Goal: Use online tool/utility: Utilize a website feature to perform a specific function

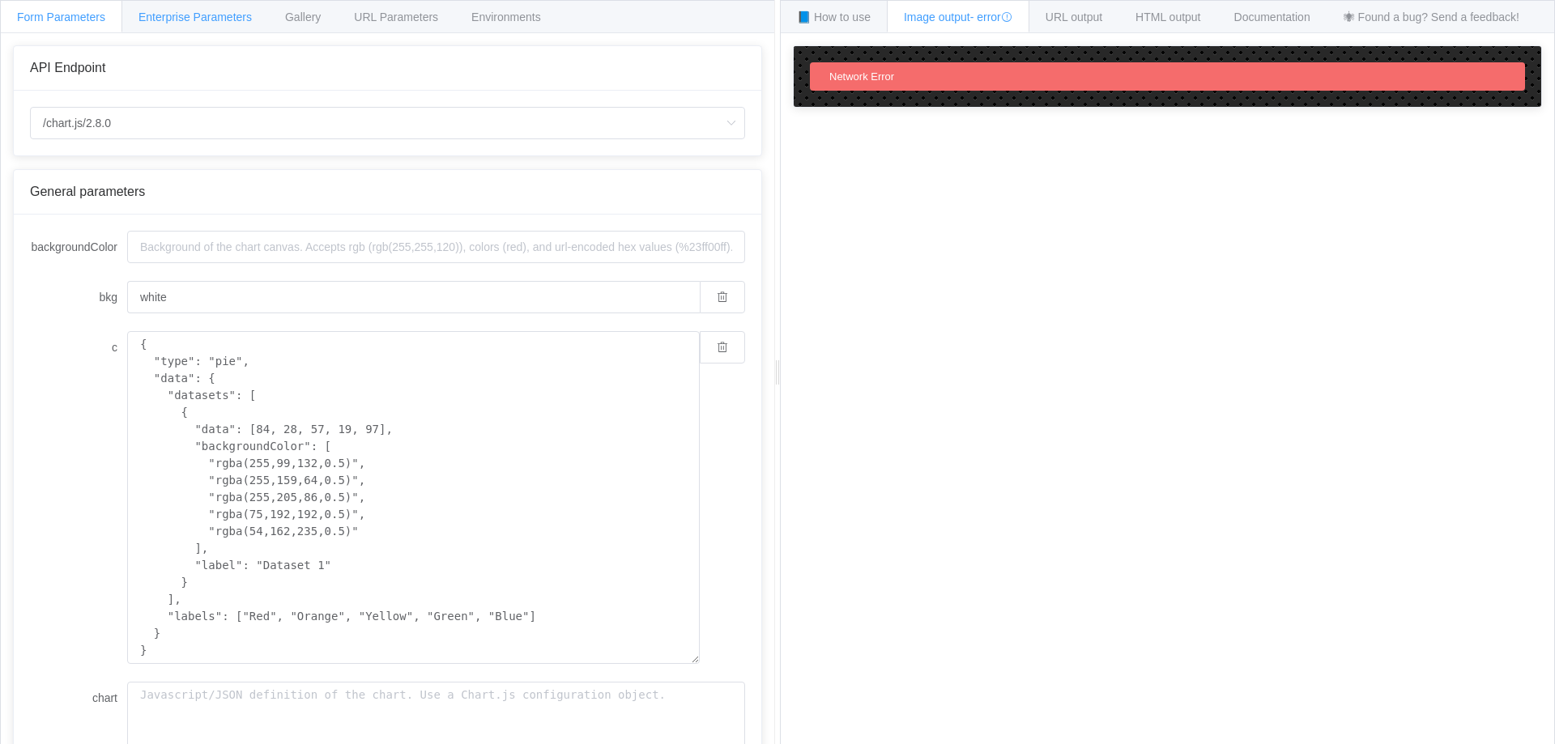
click at [192, 19] on span "Enterprise Parameters" at bounding box center [195, 17] width 113 height 13
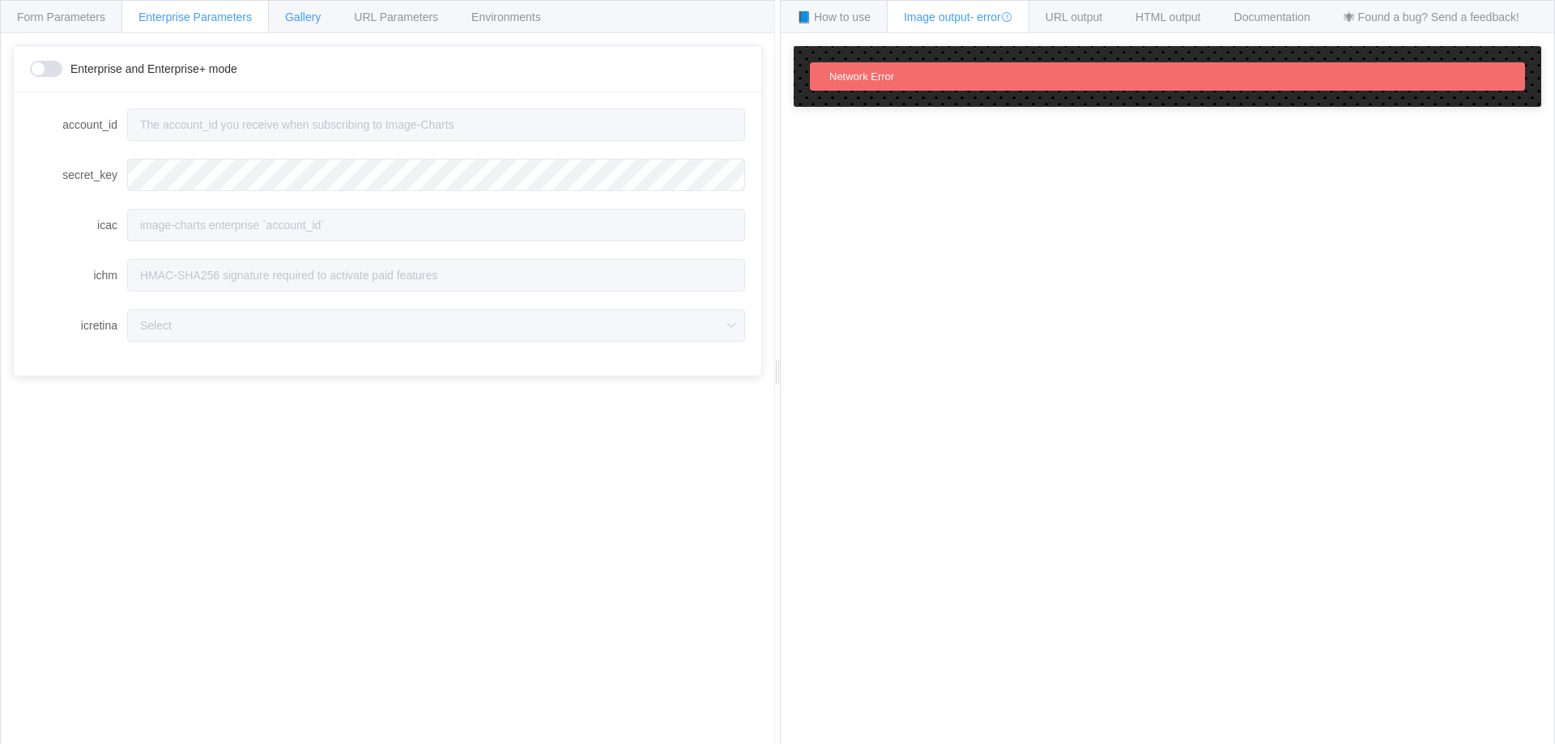
click at [324, 17] on div "Gallery" at bounding box center [303, 16] width 70 height 32
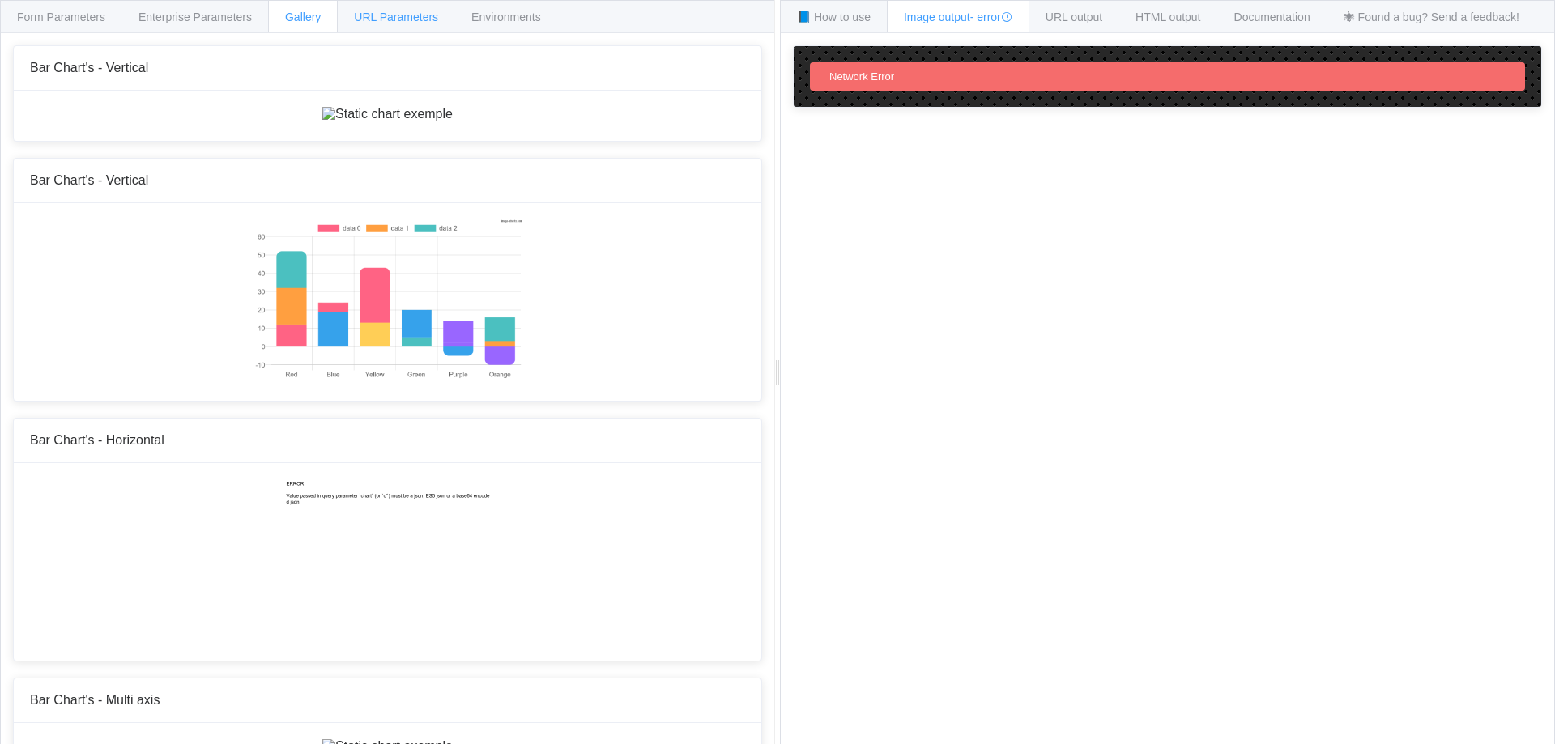
click at [390, 20] on span "URL Parameters" at bounding box center [396, 17] width 84 height 13
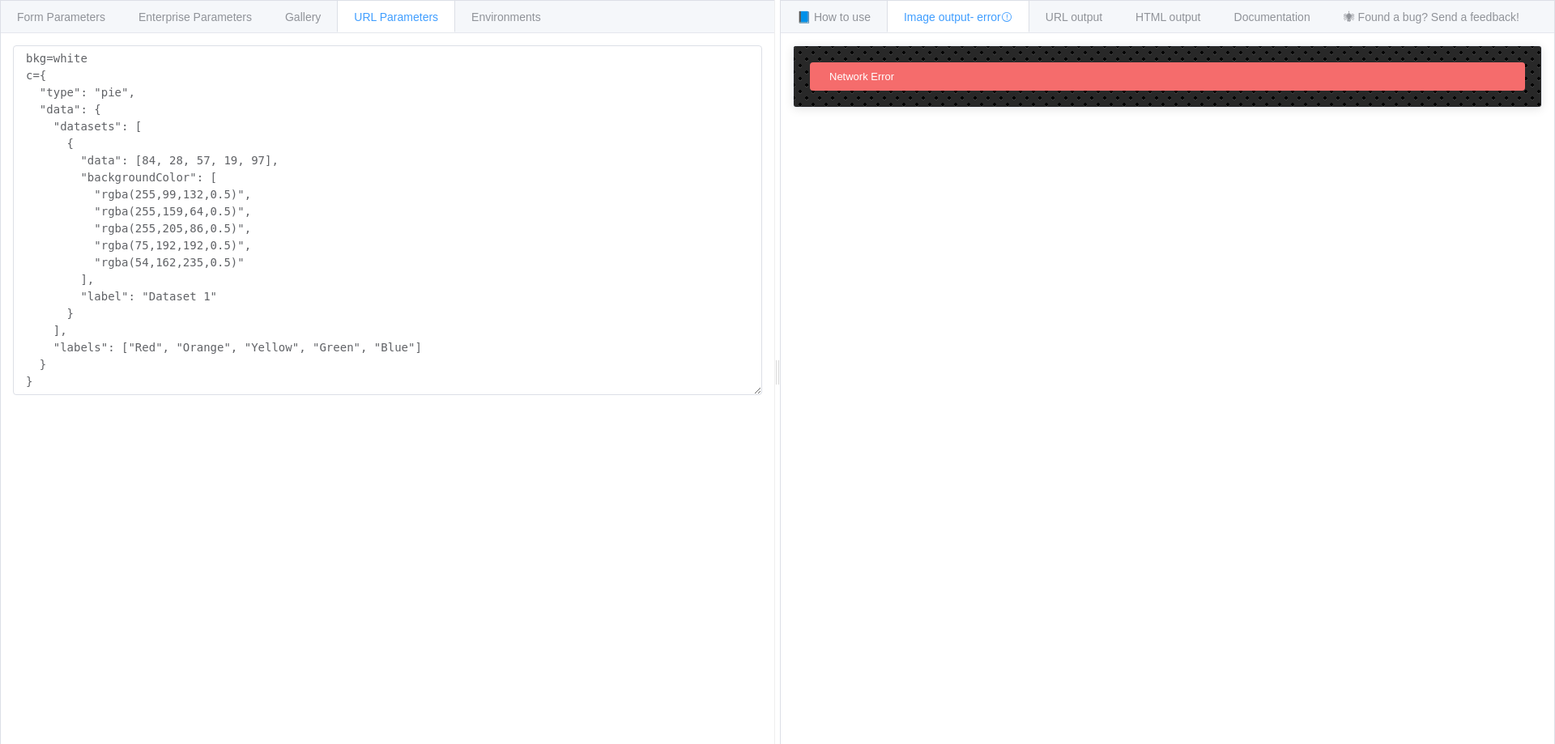
click at [343, 17] on div "URL Parameters" at bounding box center [396, 16] width 118 height 32
click at [323, 18] on div "Gallery" at bounding box center [303, 16] width 70 height 32
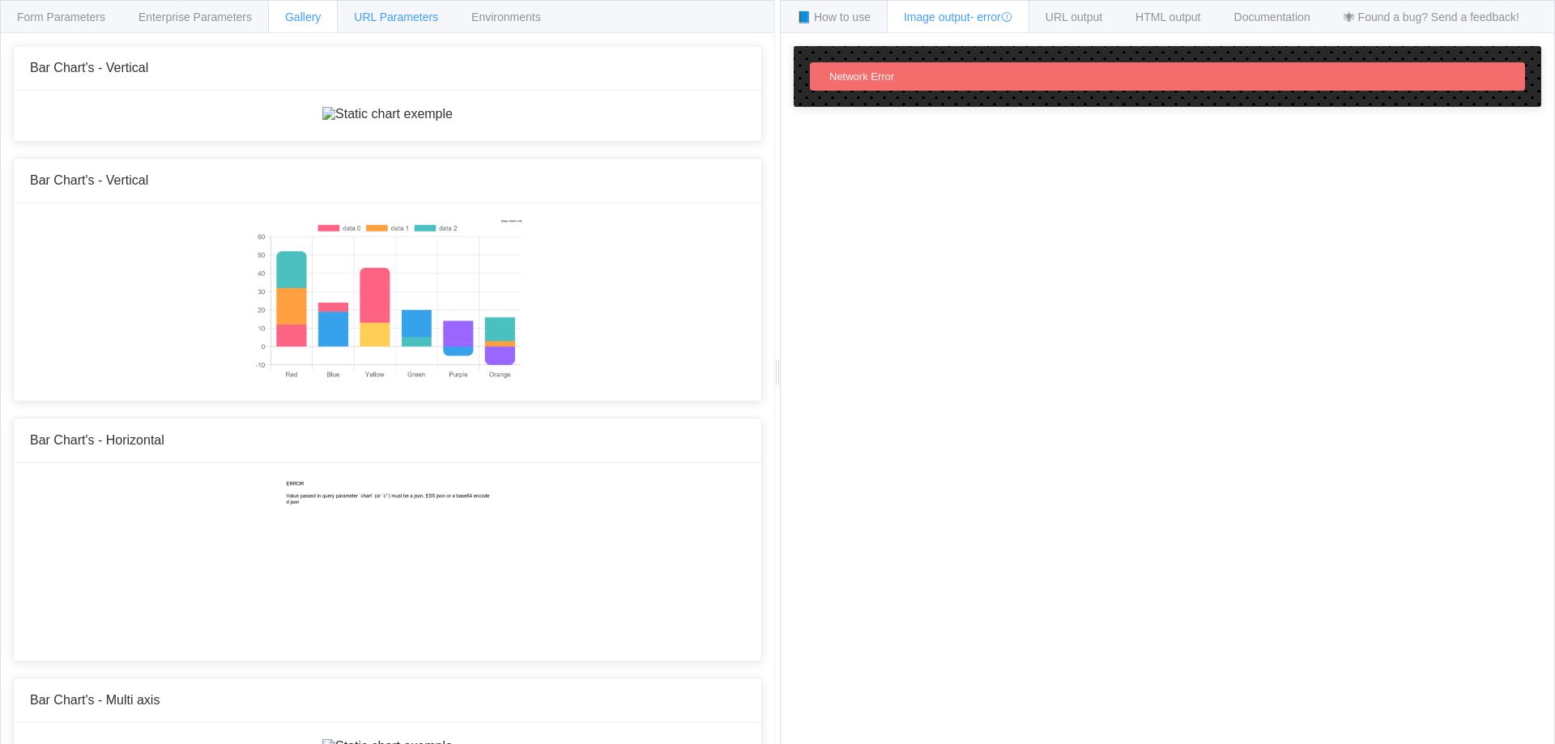
click at [364, 20] on span "URL Parameters" at bounding box center [396, 17] width 84 height 13
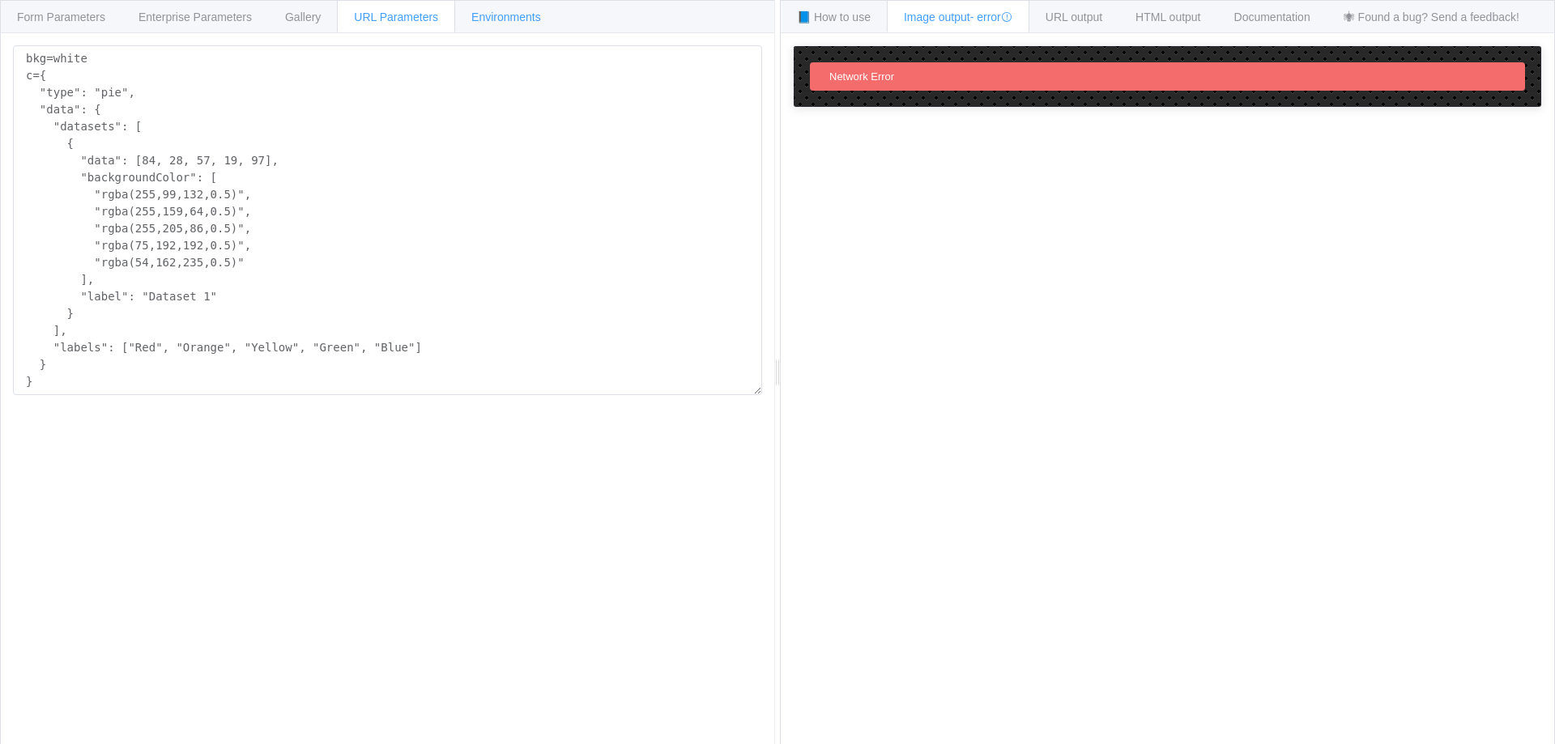
click at [457, 19] on div "Environments" at bounding box center [506, 16] width 104 height 32
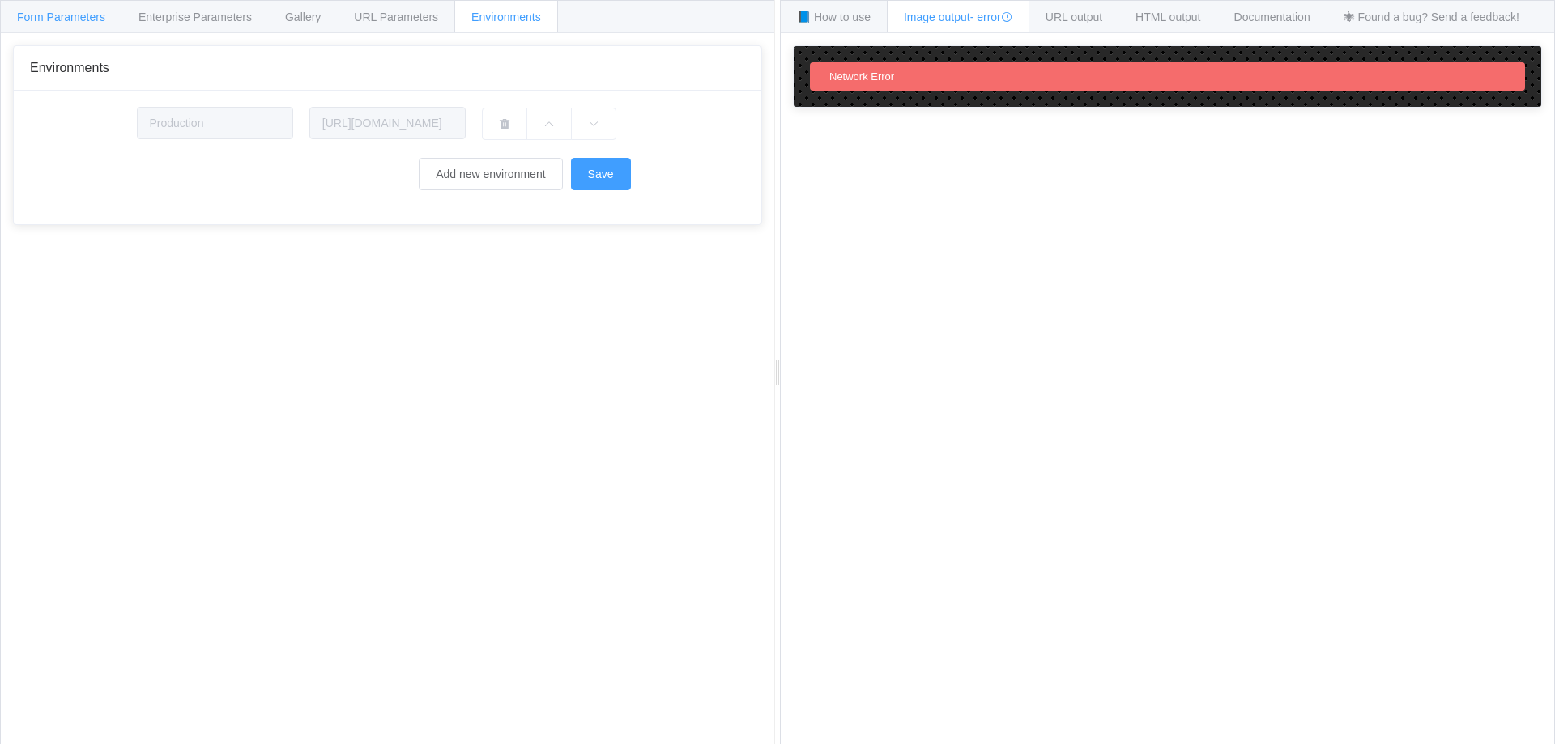
click at [45, 23] on div "Form Parameters" at bounding box center [61, 16] width 122 height 32
